Goal: Task Accomplishment & Management: Manage account settings

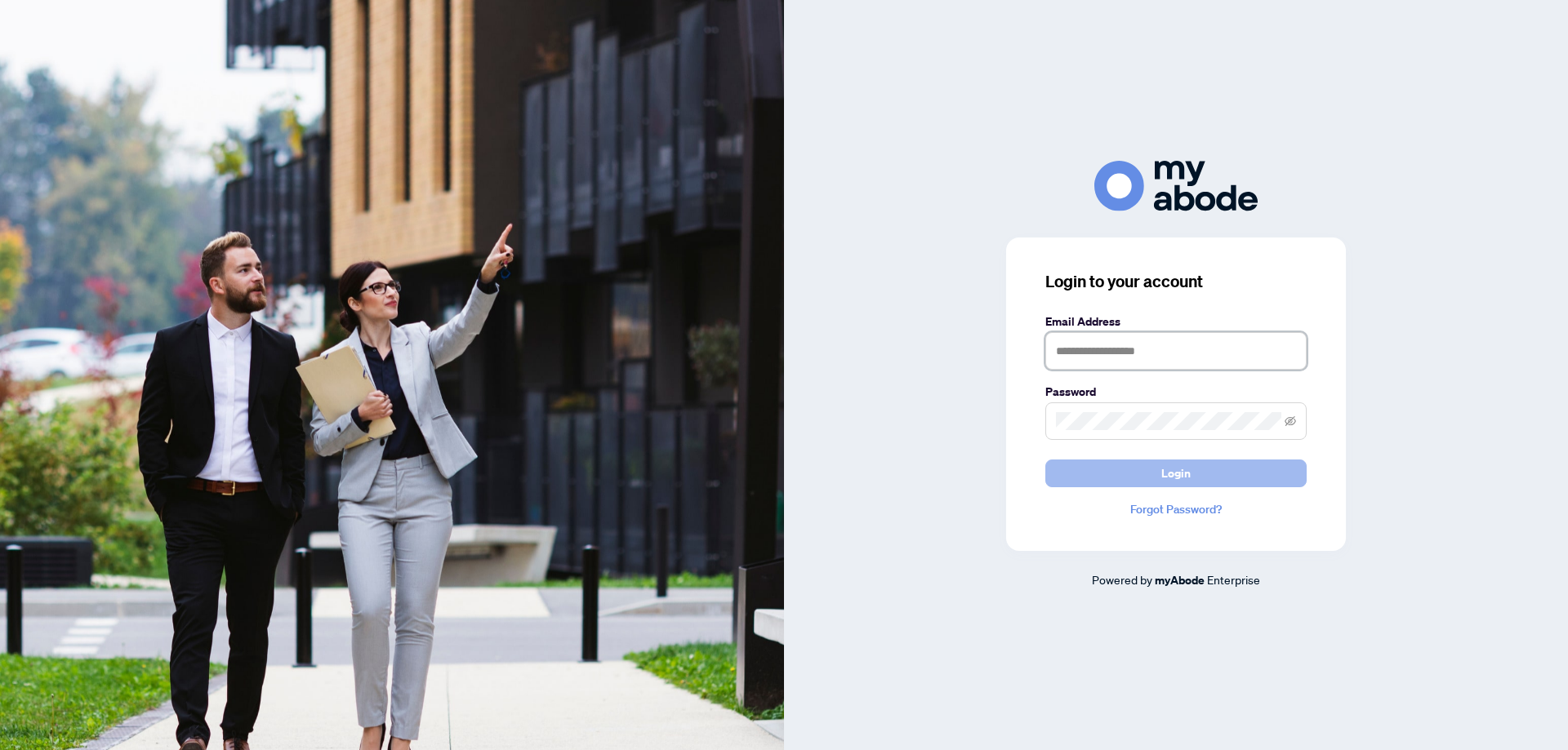
type input "**********"
click at [1149, 478] on button "Login" at bounding box center [1176, 473] width 261 height 28
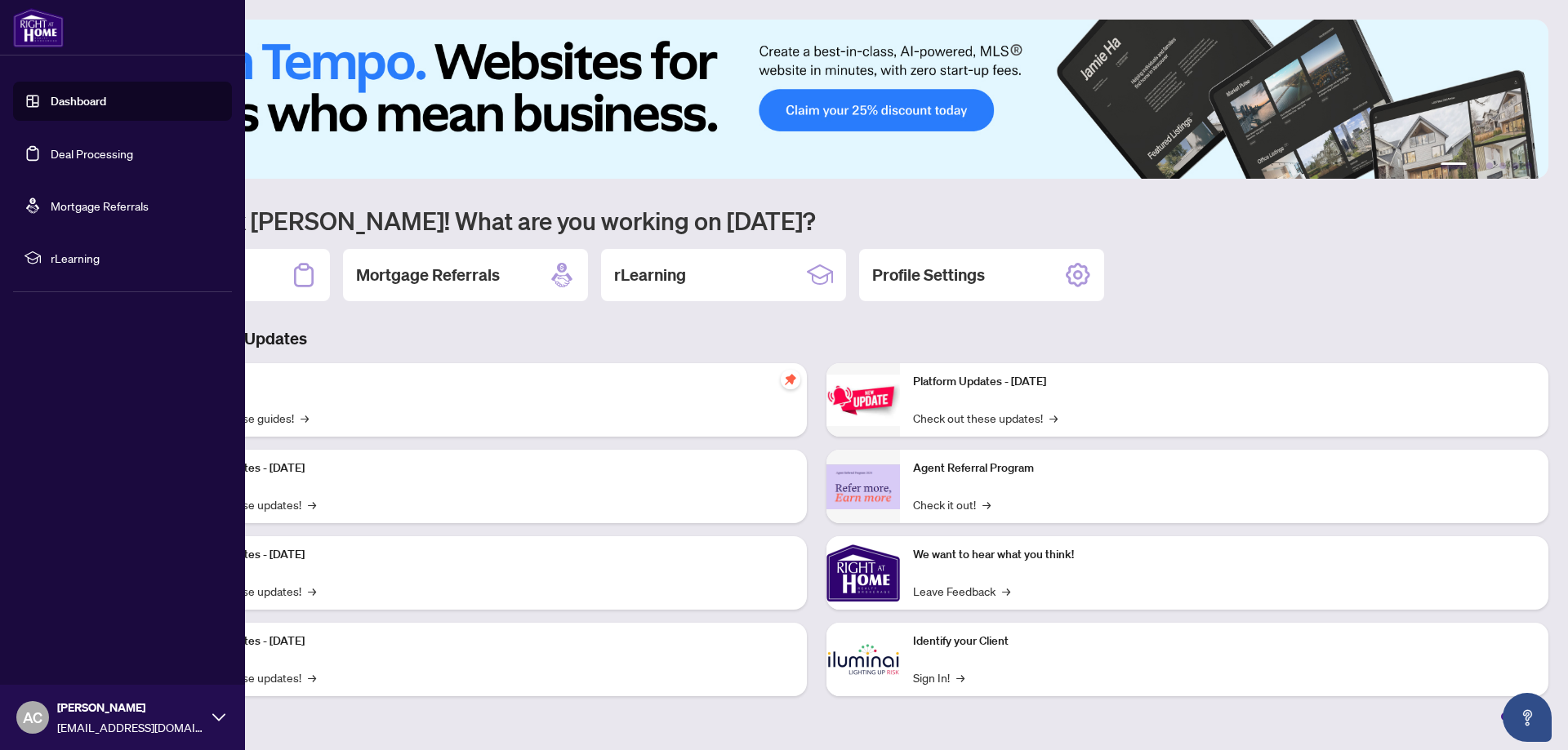
click at [79, 146] on link "Deal Processing" at bounding box center [92, 153] width 83 height 14
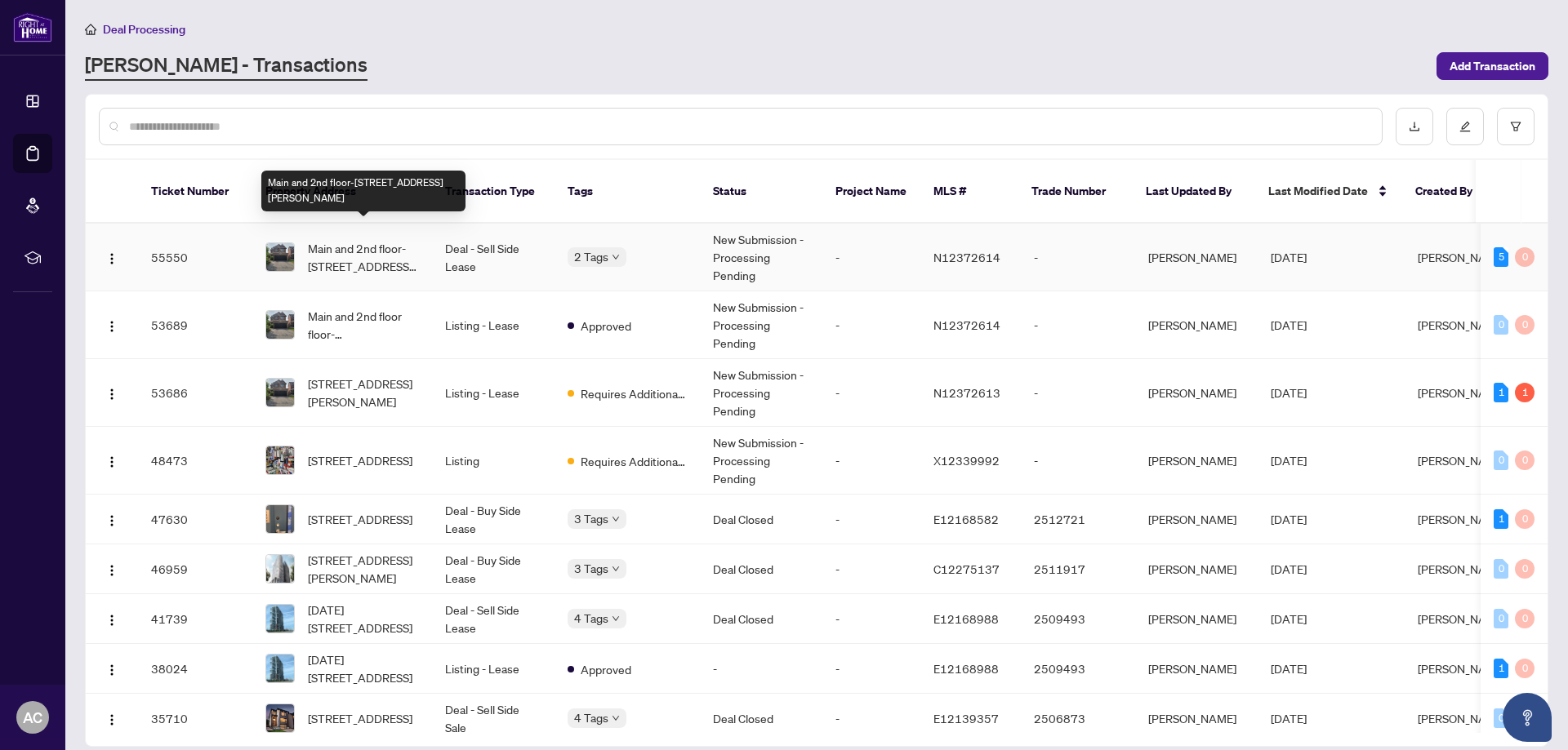
click at [382, 239] on span "Main and 2nd floor-[STREET_ADDRESS][PERSON_NAME]" at bounding box center [364, 257] width 111 height 36
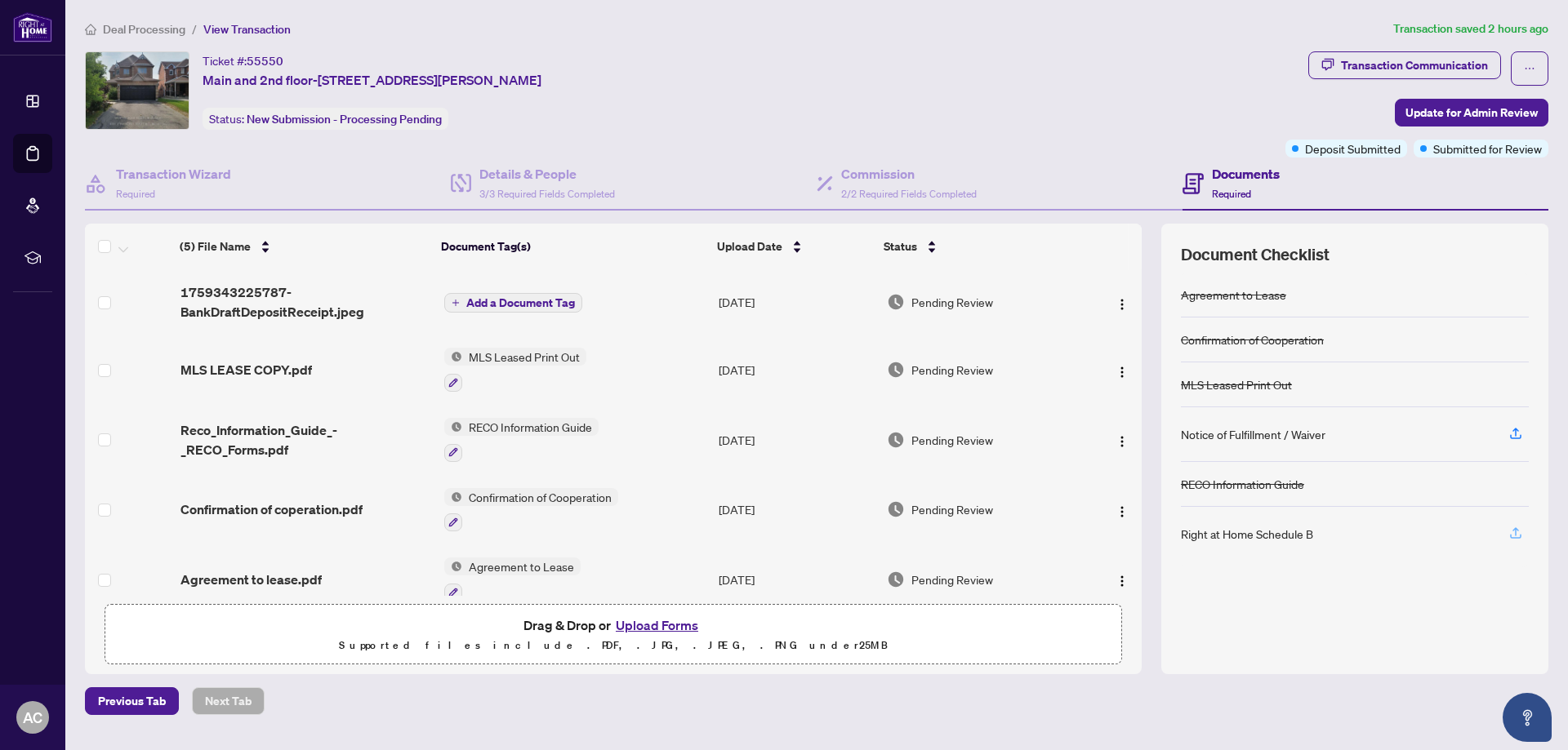
click at [1517, 528] on icon "button" at bounding box center [1515, 532] width 14 height 14
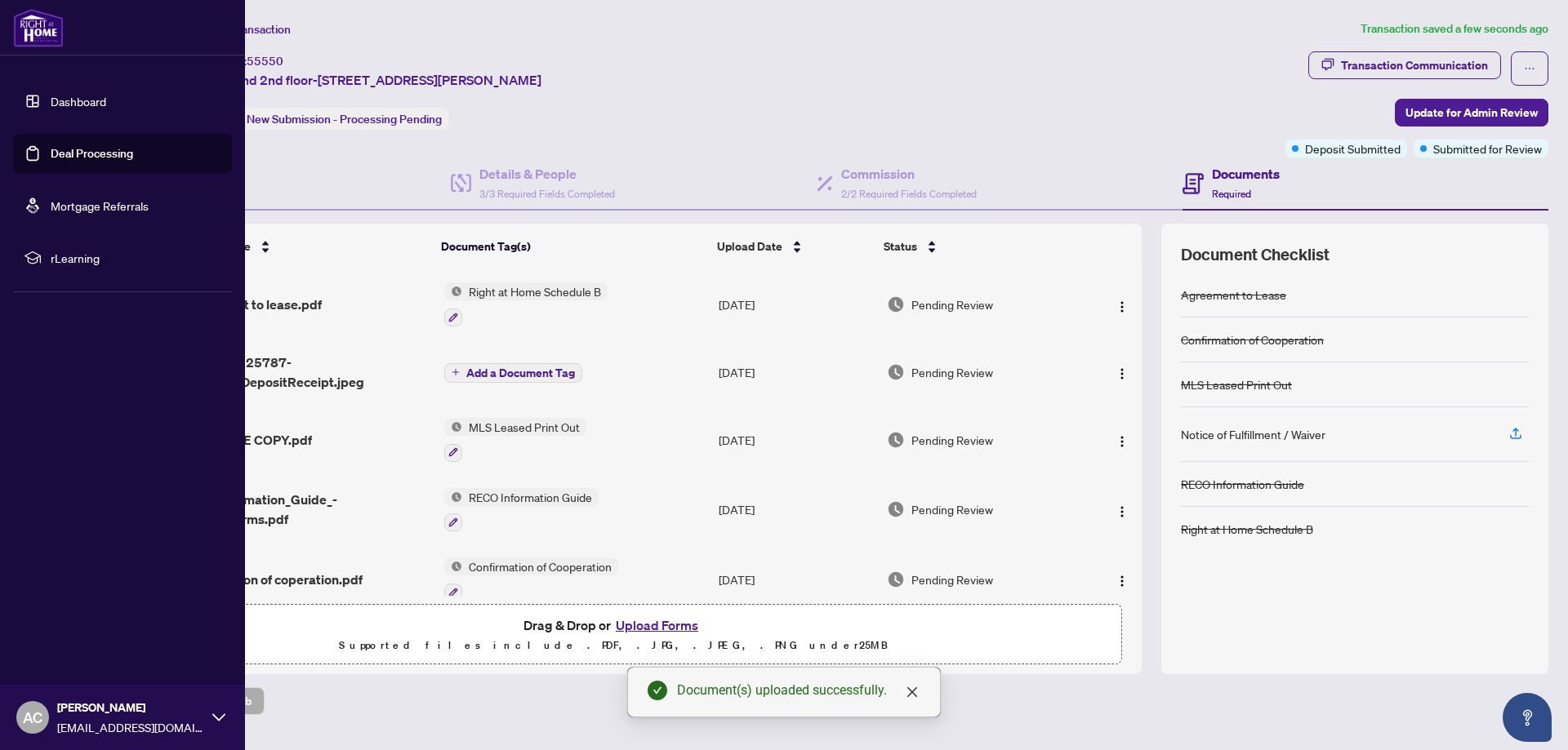
click at [51, 146] on link "Deal Processing" at bounding box center [92, 153] width 83 height 14
